Goal: Find specific page/section: Find specific page/section

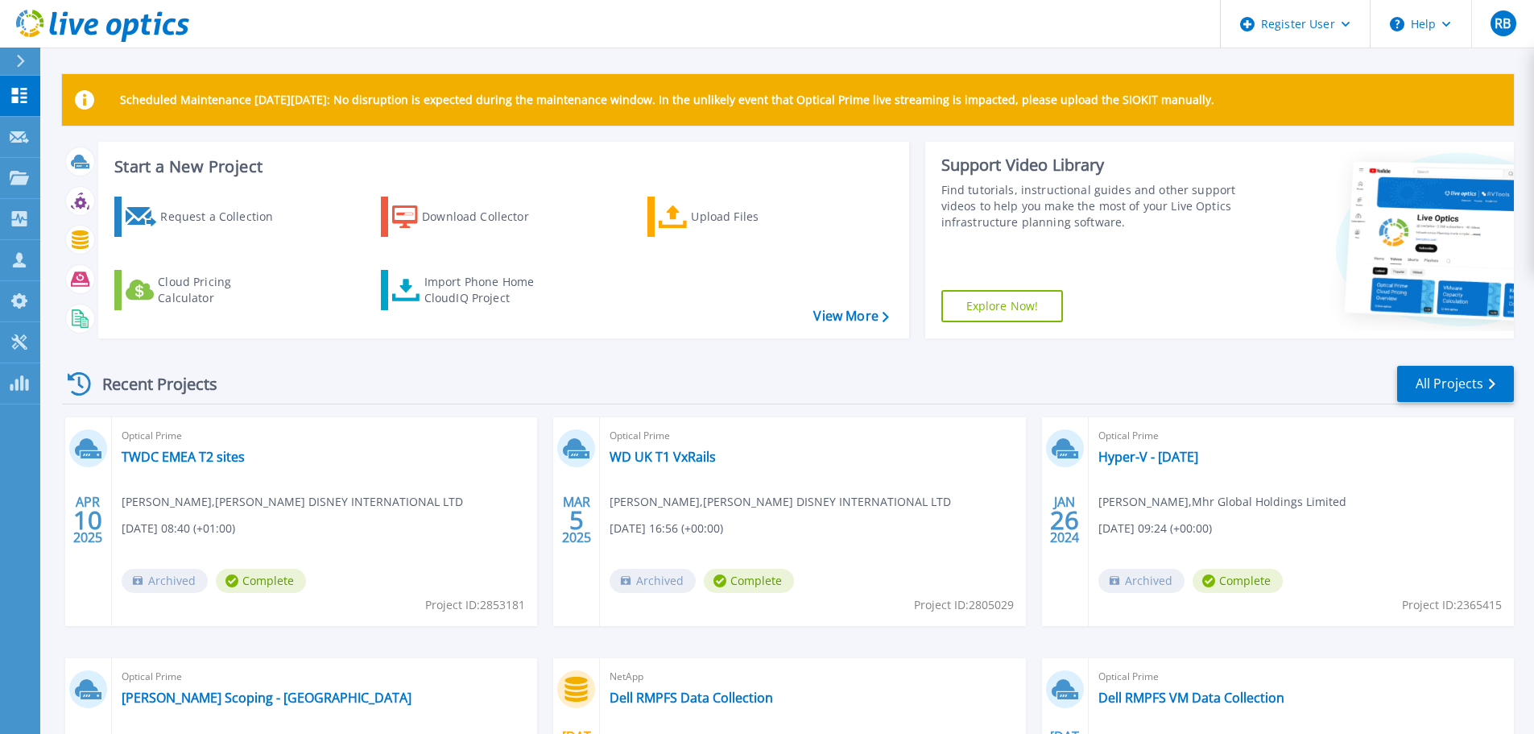
click at [19, 61] on icon at bounding box center [20, 61] width 9 height 13
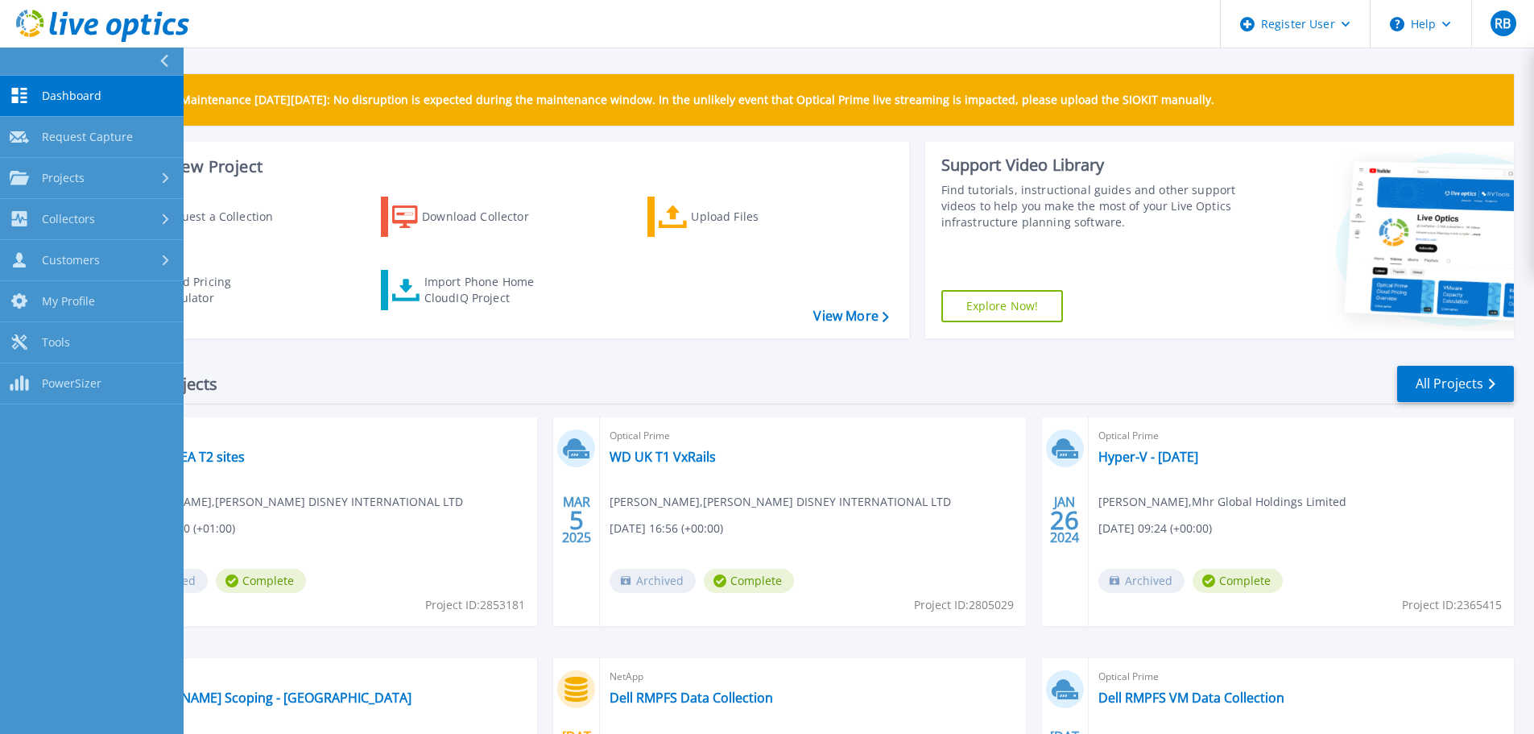
click at [409, 9] on header "Register User Help RB Dell User Ray Baruwa Ray.Baruwa@dell.com Dell My Profile …" at bounding box center [767, 24] width 1534 height 48
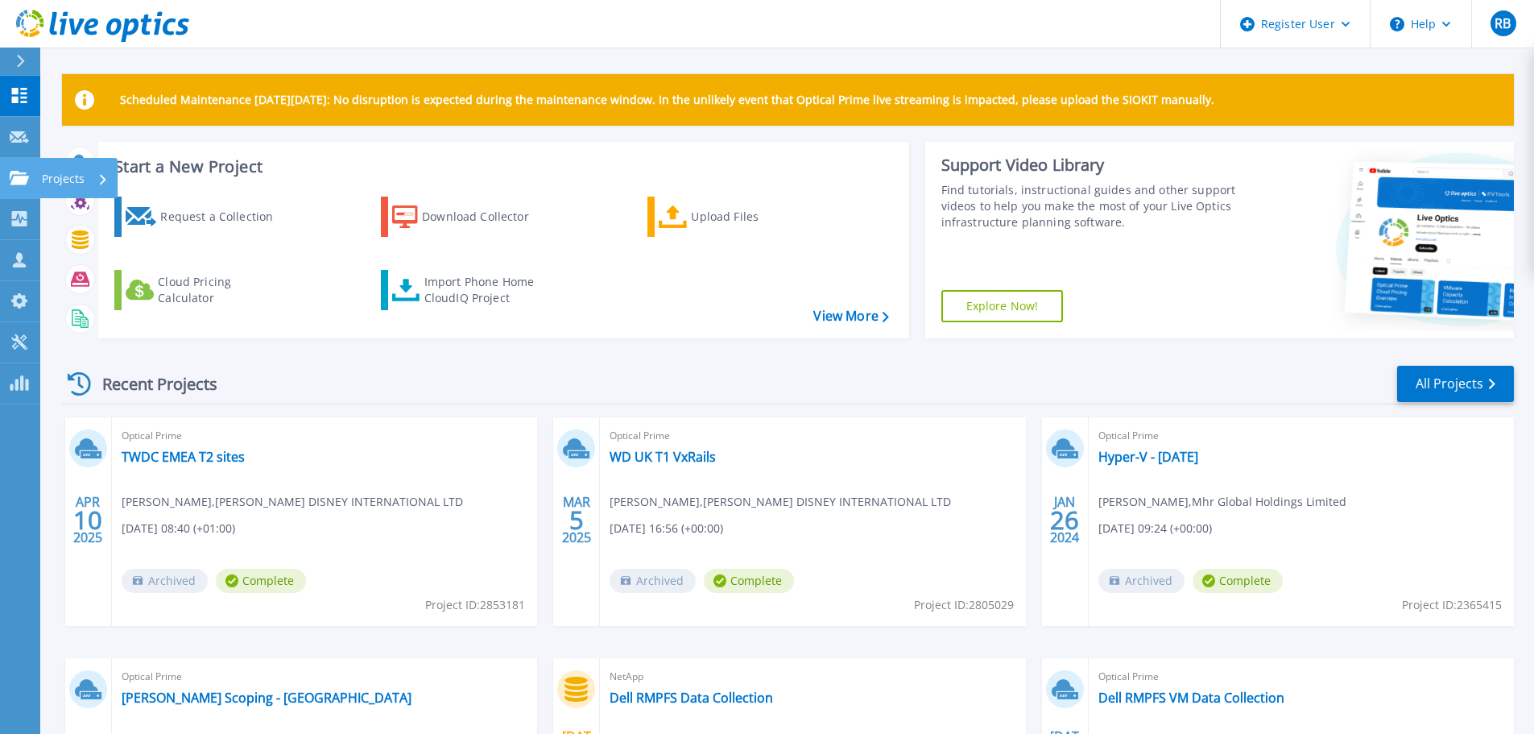
click at [52, 172] on p "Projects" at bounding box center [63, 179] width 43 height 42
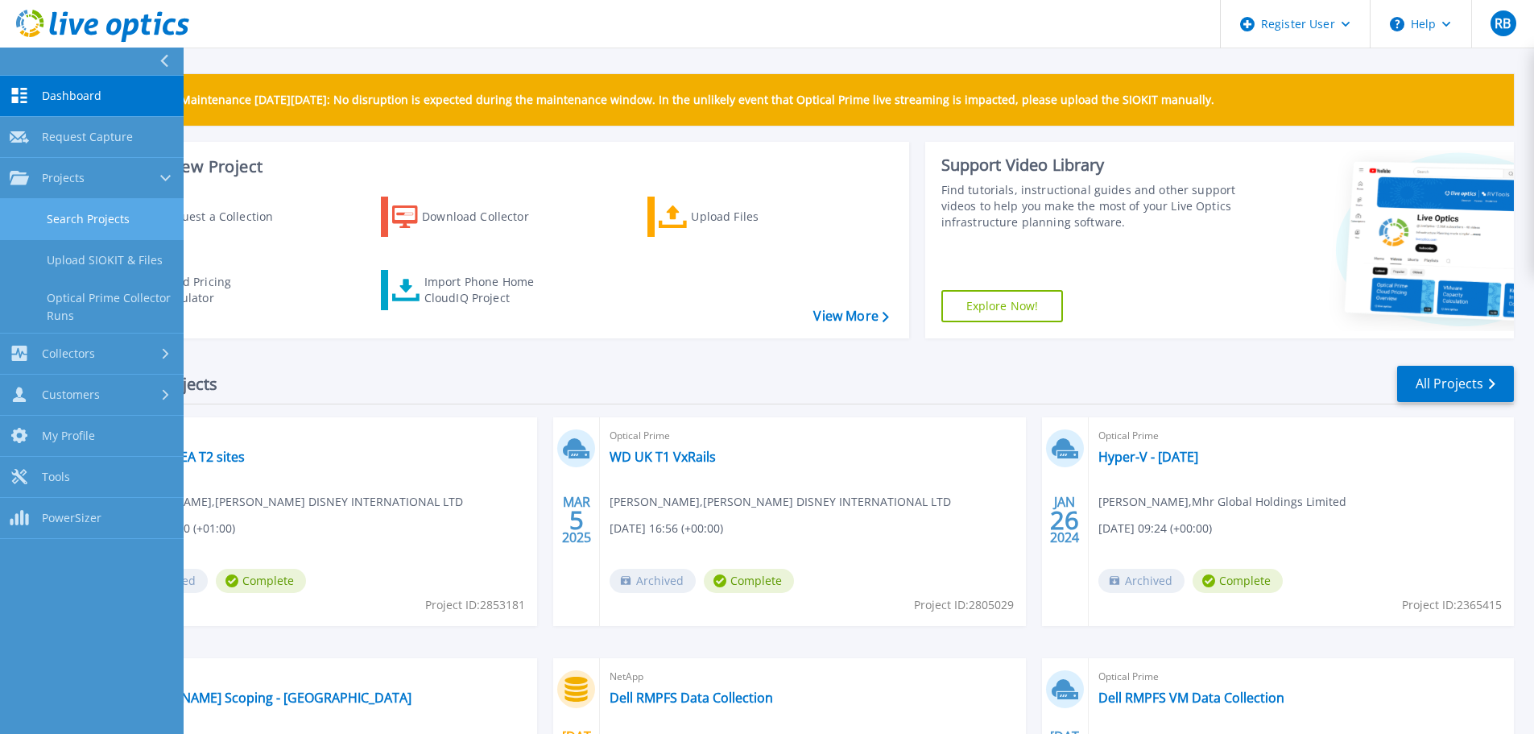
click at [70, 209] on link "Search Projects" at bounding box center [92, 219] width 184 height 41
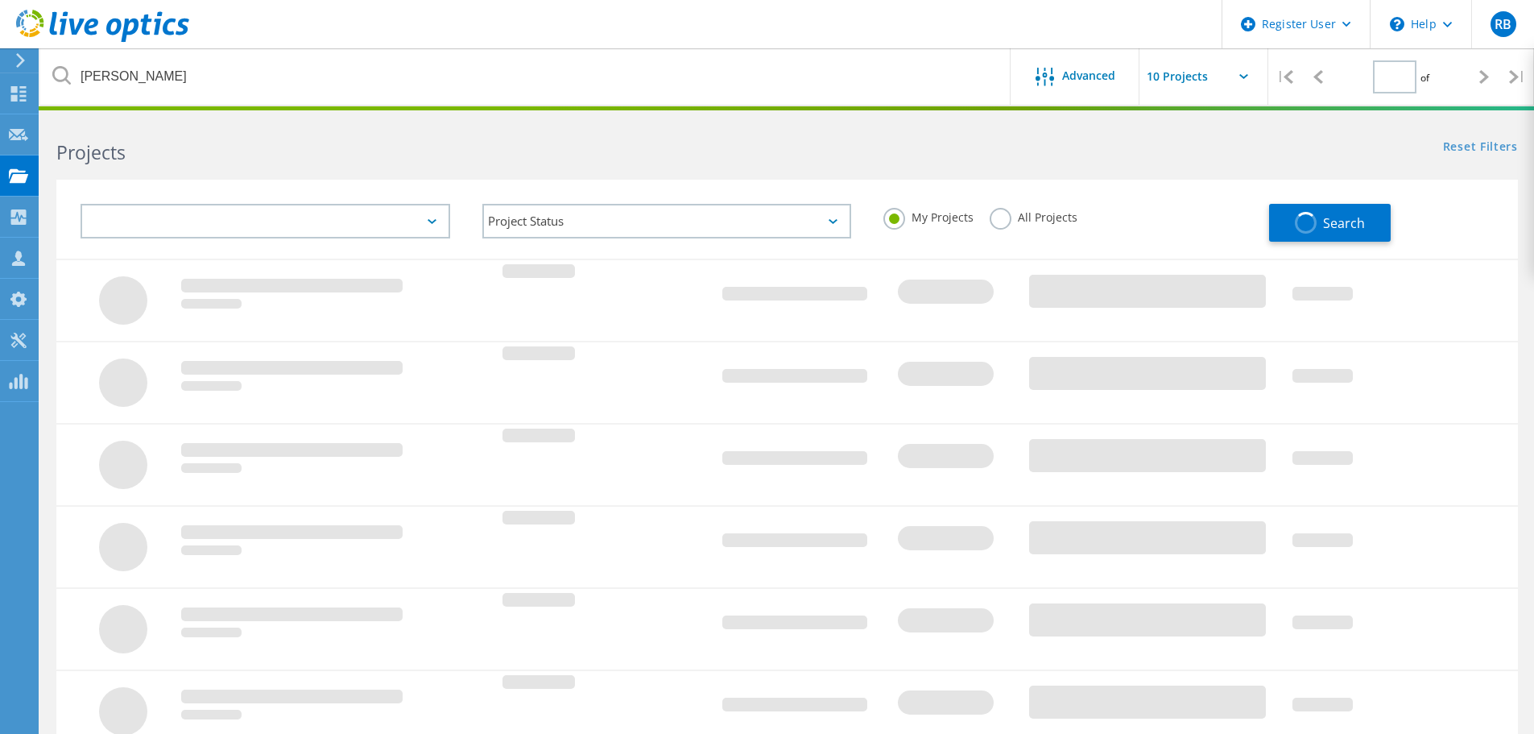
type input "1"
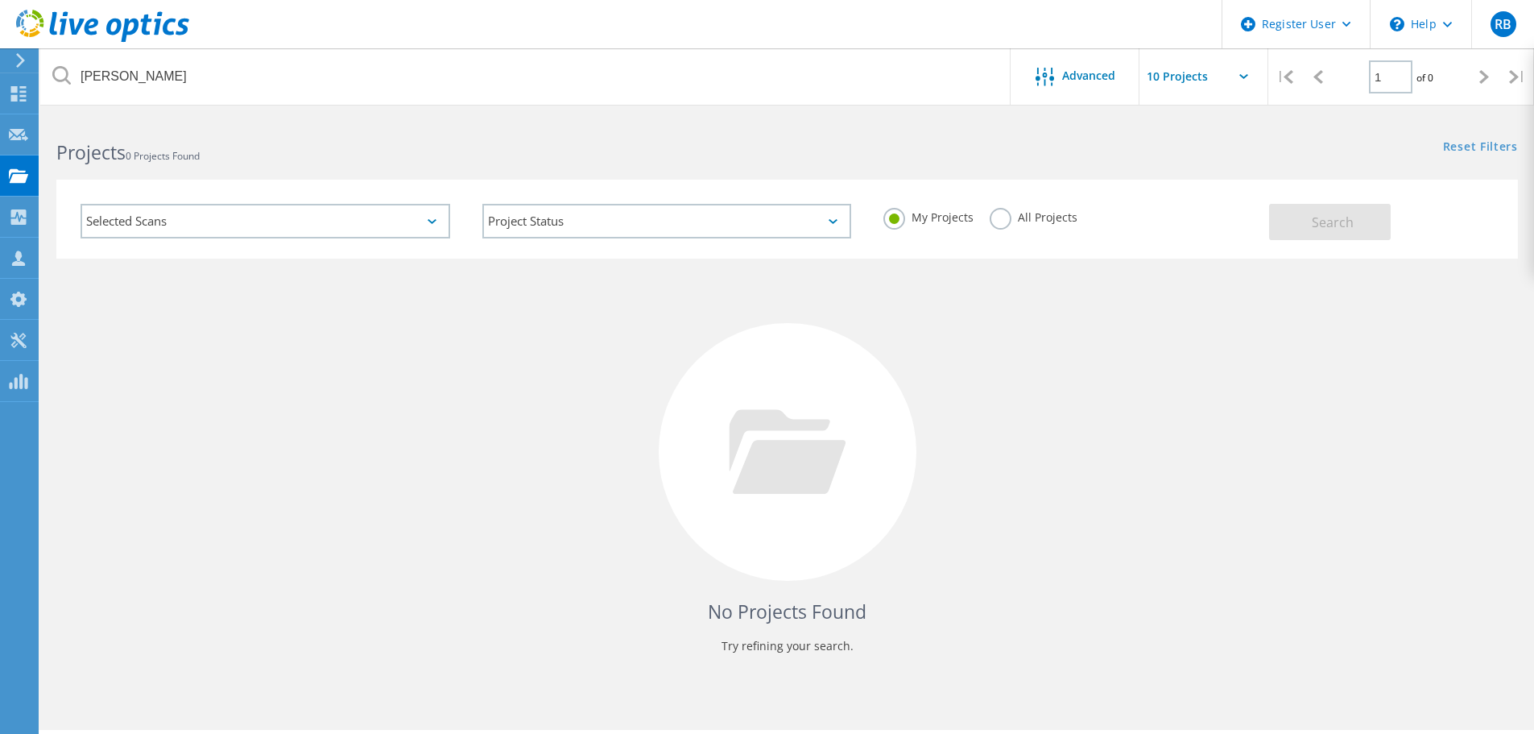
click at [1016, 215] on label "All Projects" at bounding box center [1034, 215] width 88 height 15
click at [0, 0] on input "All Projects" at bounding box center [0, 0] width 0 height 0
click at [1348, 221] on span "Search" at bounding box center [1333, 222] width 42 height 18
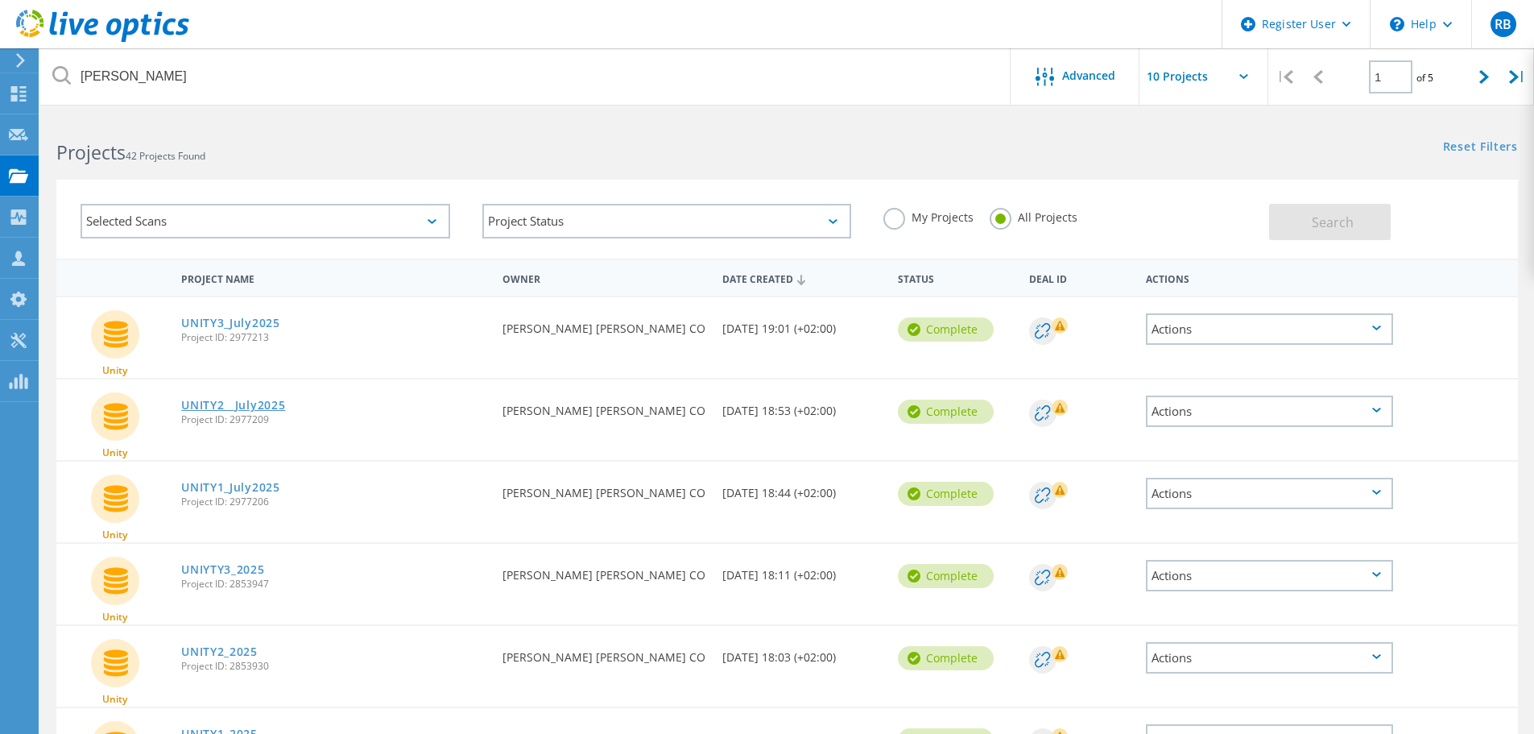
click at [241, 402] on link "UNITY2__July2025" at bounding box center [233, 405] width 104 height 11
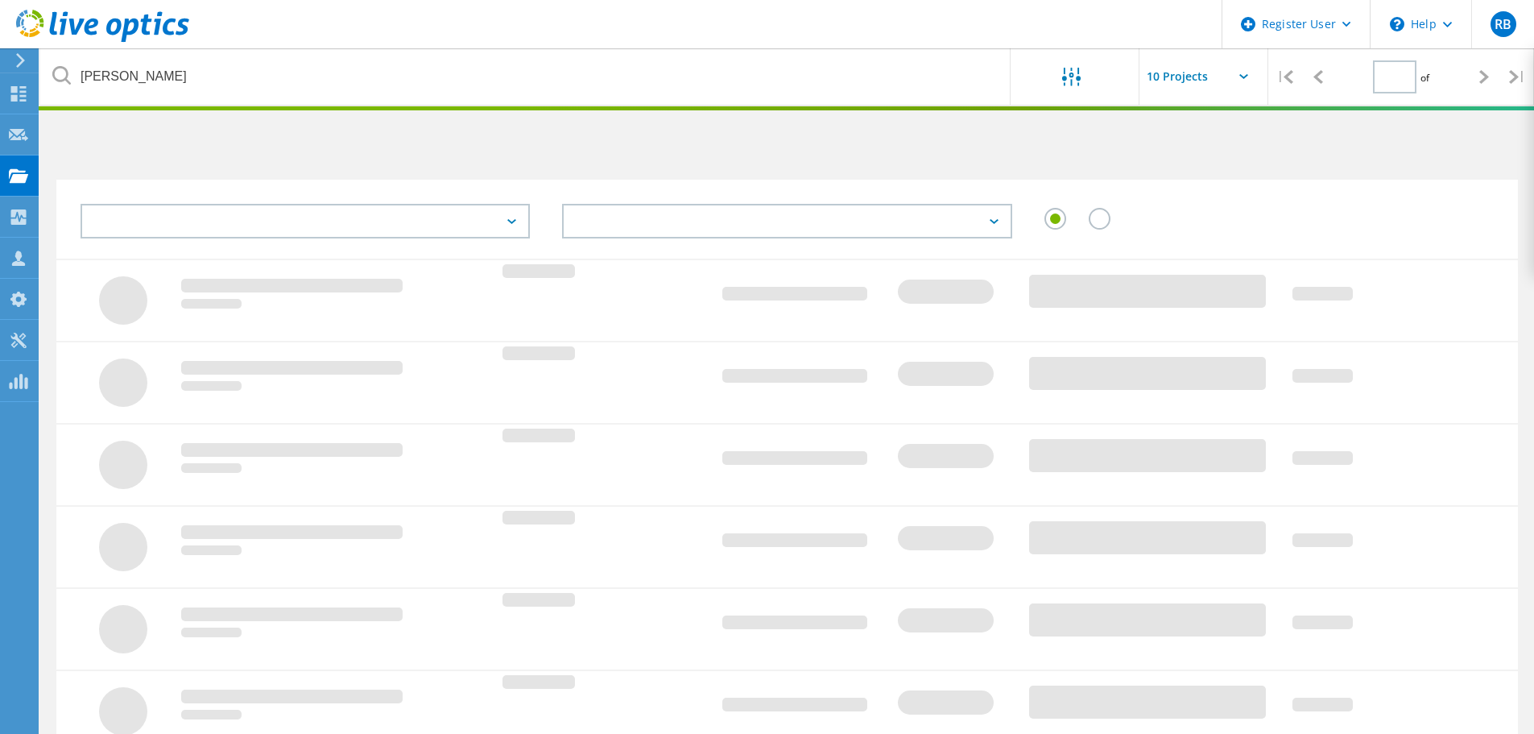
type input "1"
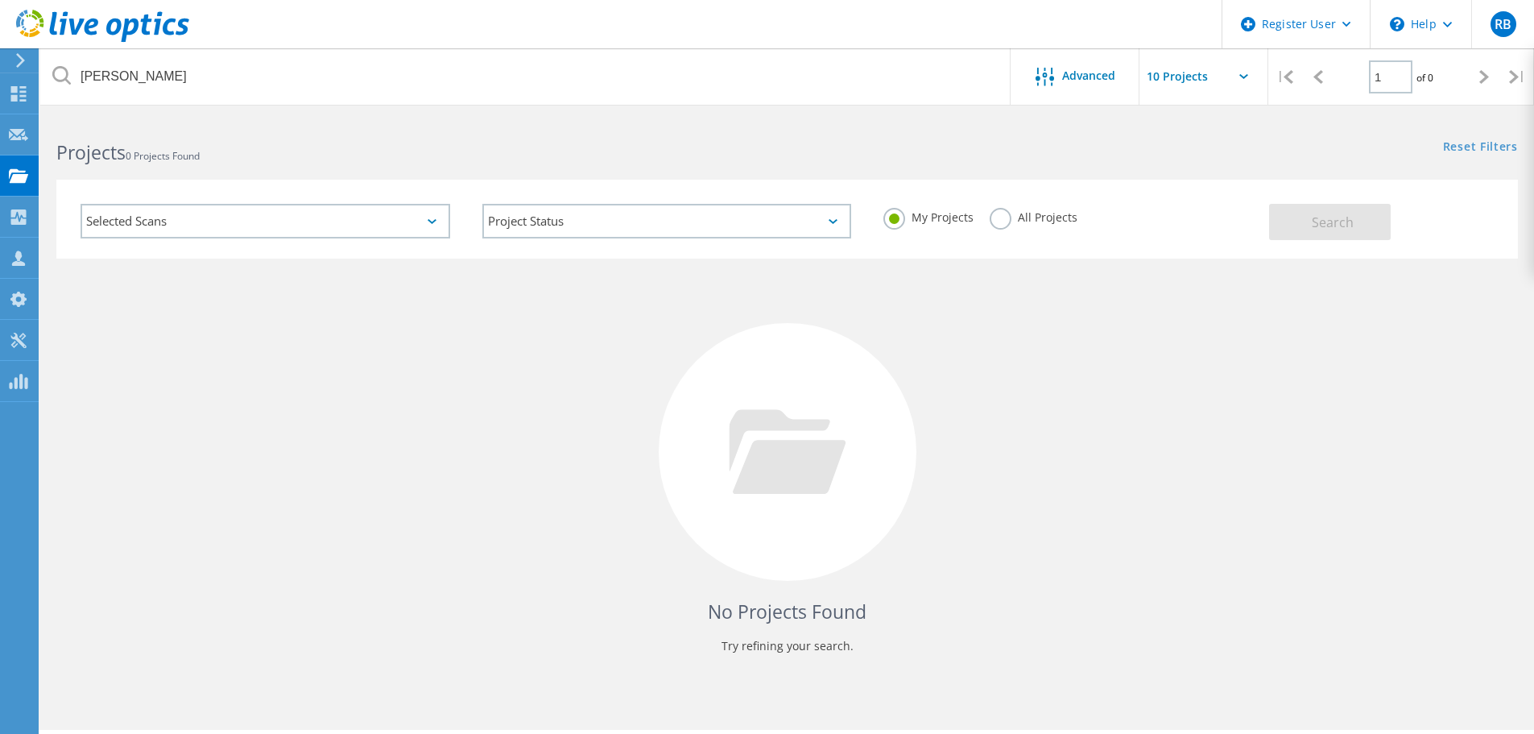
click at [1006, 217] on label "All Projects" at bounding box center [1034, 215] width 88 height 15
click at [0, 0] on input "All Projects" at bounding box center [0, 0] width 0 height 0
click at [1326, 230] on span "Search" at bounding box center [1333, 222] width 42 height 18
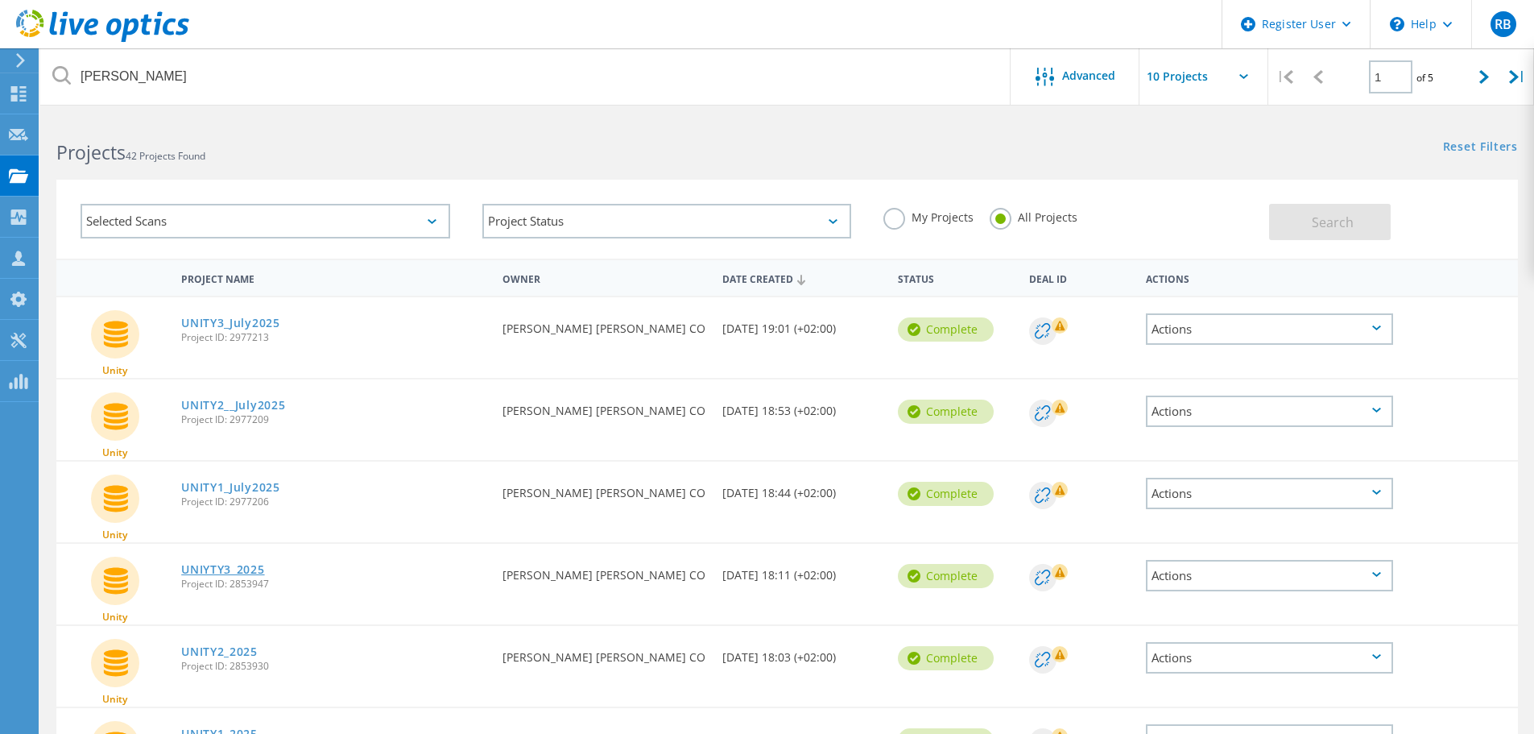
click at [236, 565] on link "UNIYTY3_2025" at bounding box center [222, 569] width 83 height 11
